Goal: Communication & Community: Ask a question

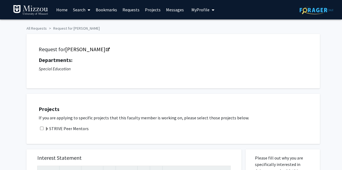
click at [43, 130] on input "checkbox" at bounding box center [42, 129] width 4 height 4
checkbox input "true"
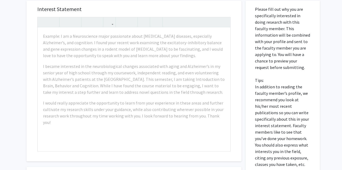
scroll to position [150, 0]
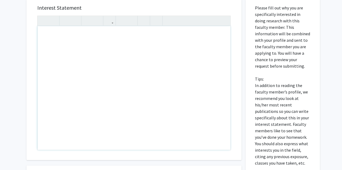
drag, startPoint x: 60, startPoint y: 32, endPoint x: 67, endPoint y: 35, distance: 7.3
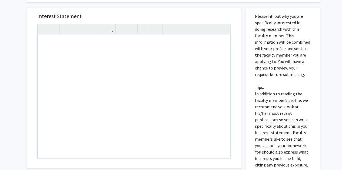
click at [44, 33] on icon "button" at bounding box center [43, 29] width 5 height 9
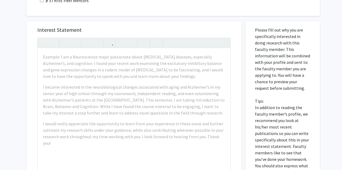
scroll to position [130, 0]
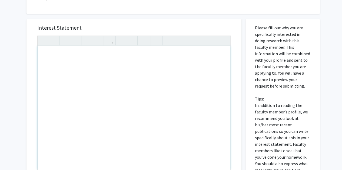
click at [56, 55] on div "Note to users with screen readers: Please press Alt+0 or Option+0 to deactivate…" at bounding box center [134, 108] width 193 height 124
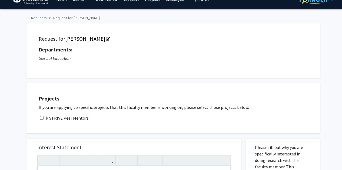
scroll to position [0, 0]
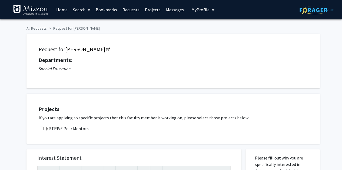
click at [42, 130] on div "STRIVE Peer Mentors" at bounding box center [176, 129] width 275 height 6
click at [42, 131] on div "STRIVE Peer Mentors" at bounding box center [176, 129] width 275 height 6
click at [42, 127] on input "checkbox" at bounding box center [42, 129] width 4 height 4
checkbox input "true"
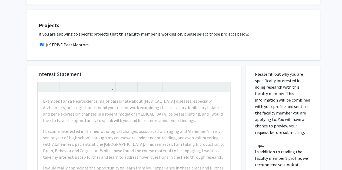
scroll to position [105, 0]
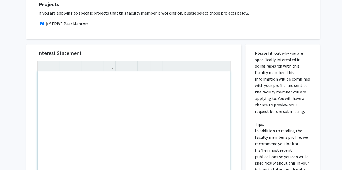
click at [72, 82] on div "Note to users with screen readers: Please press Alt+0 or Option+0 to deactivate…" at bounding box center [134, 134] width 193 height 124
click at [64, 80] on div "Hi [PERSON_NAME]," at bounding box center [134, 134] width 193 height 124
drag, startPoint x: 64, startPoint y: 80, endPoint x: 157, endPoint y: 96, distance: 94.5
click at [157, 96] on div "Hi [PERSON_NAME]," at bounding box center [134, 134] width 193 height 124
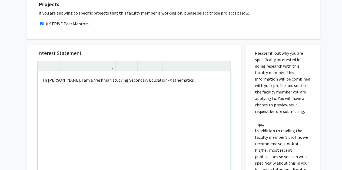
type textarea "Hi [PERSON_NAME]. I am a freshman studying Secondary Education-Mathematics.&nbs…"
